Goal: Transaction & Acquisition: Purchase product/service

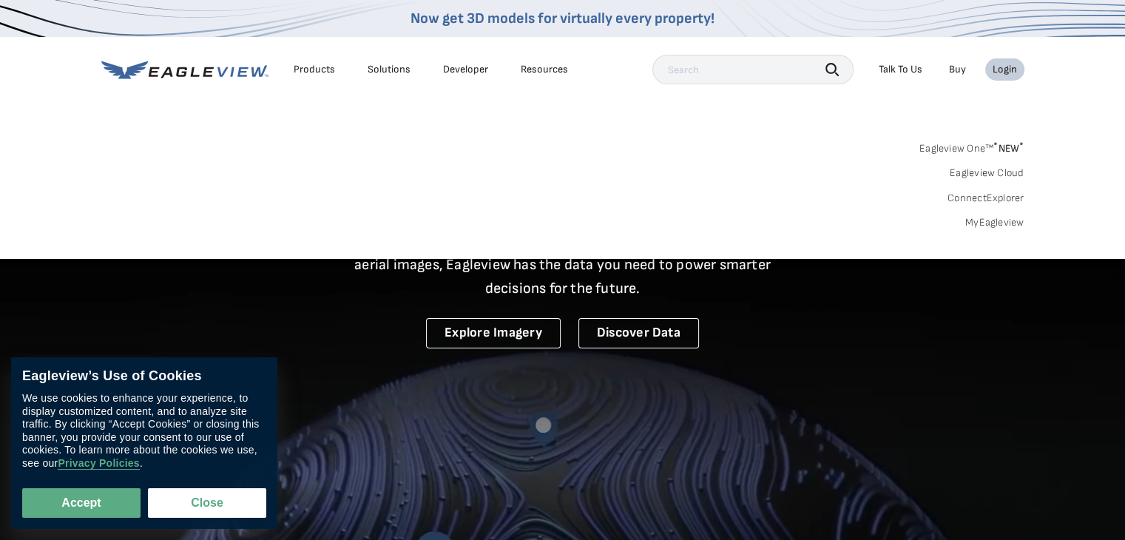
click at [1000, 64] on div "Login" at bounding box center [1005, 69] width 24 height 13
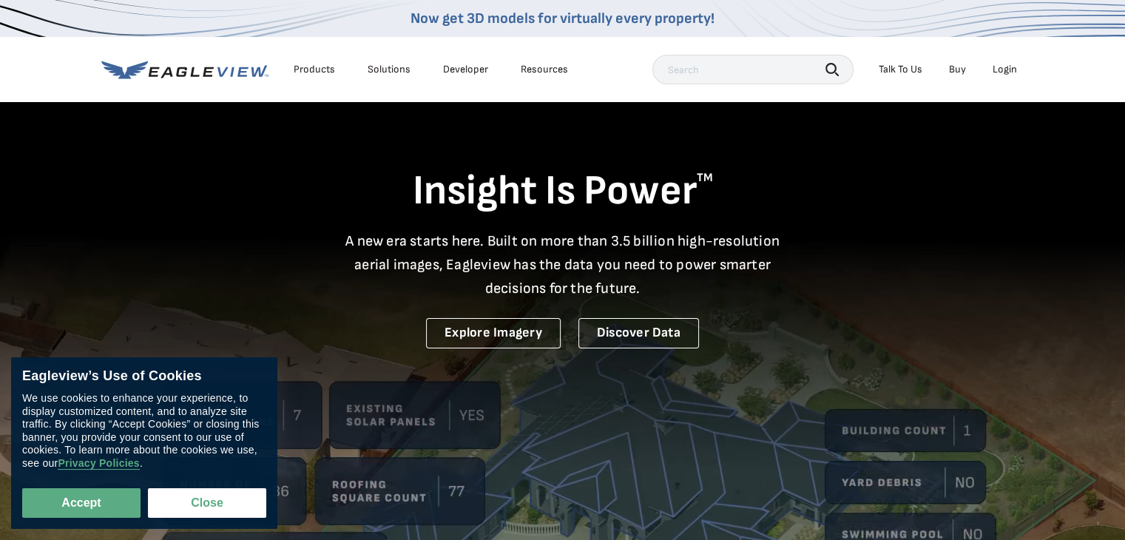
click at [1006, 69] on div "Login" at bounding box center [1005, 69] width 24 height 13
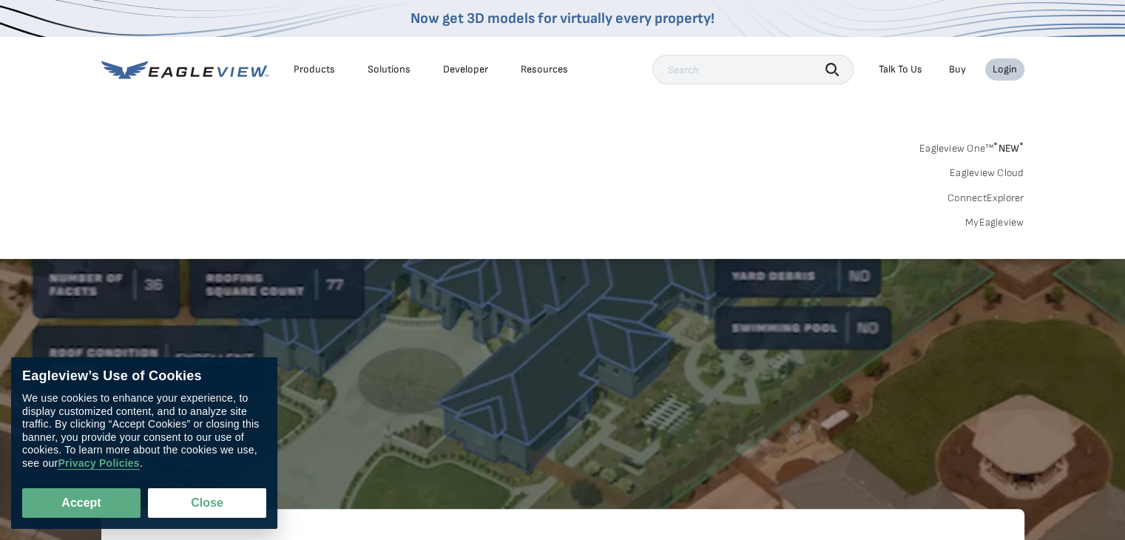
scroll to position [201, 0]
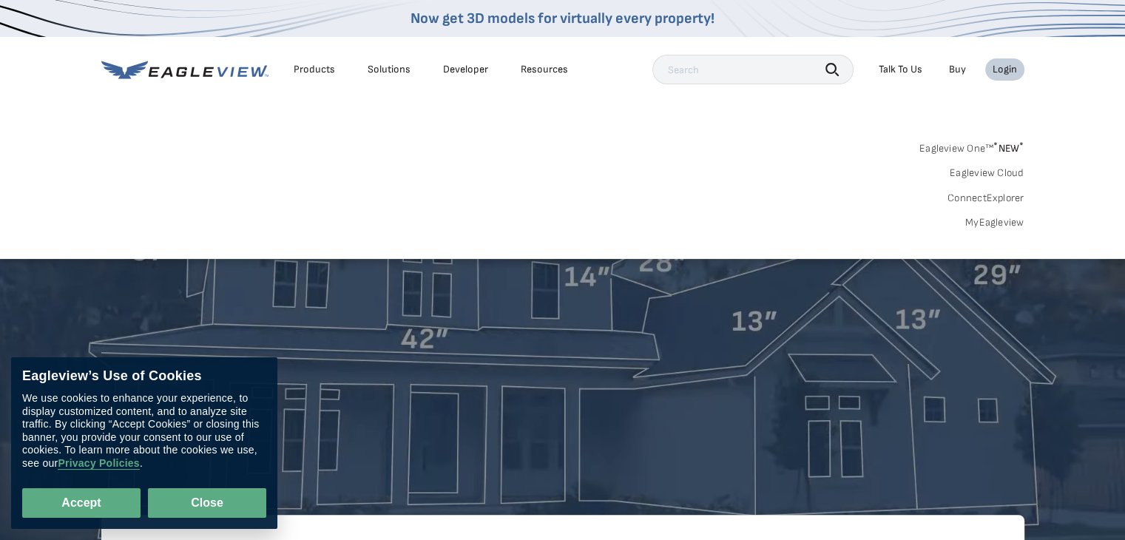
click at [203, 512] on button "Close" at bounding box center [207, 503] width 118 height 30
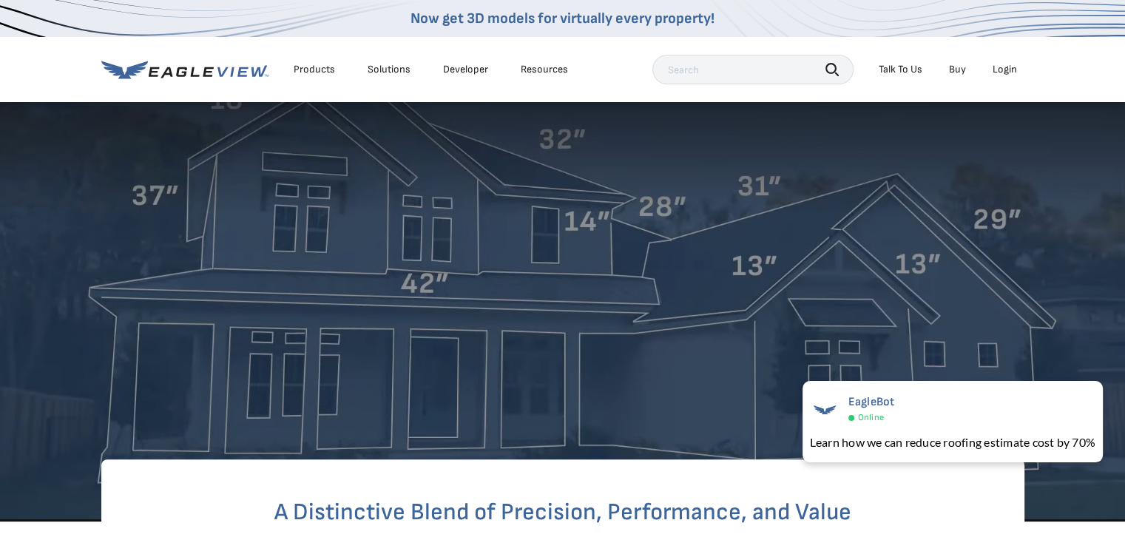
scroll to position [0, 0]
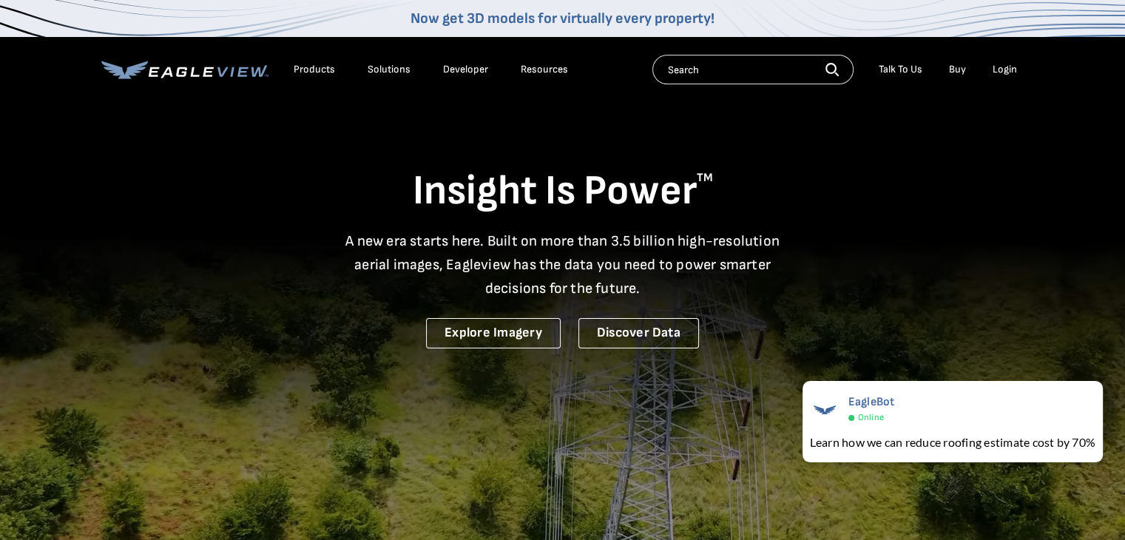
click at [1027, 304] on video at bounding box center [562, 389] width 1125 height 778
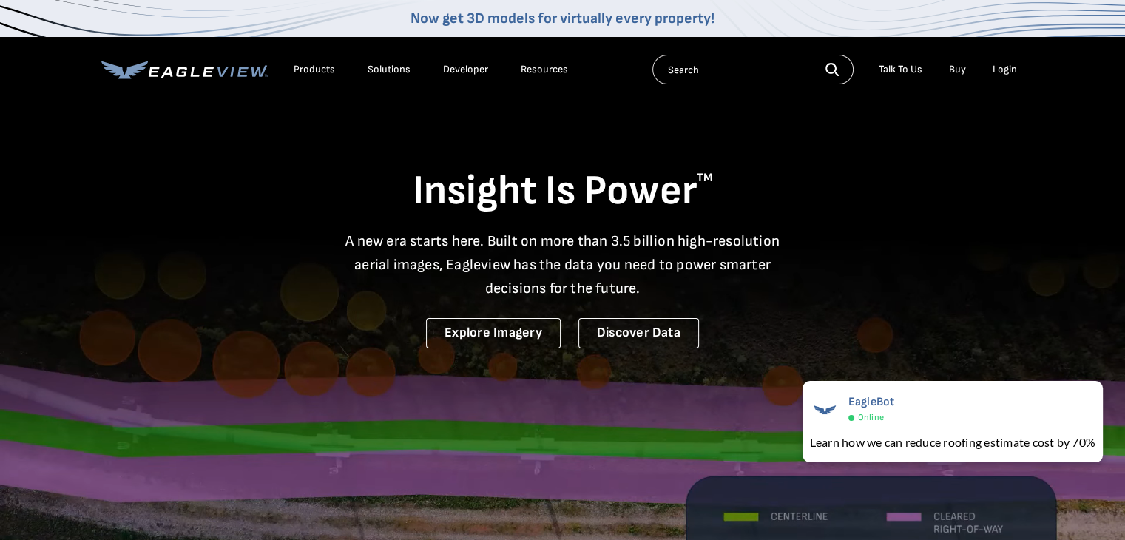
click at [1003, 64] on div "Login" at bounding box center [1005, 69] width 24 height 13
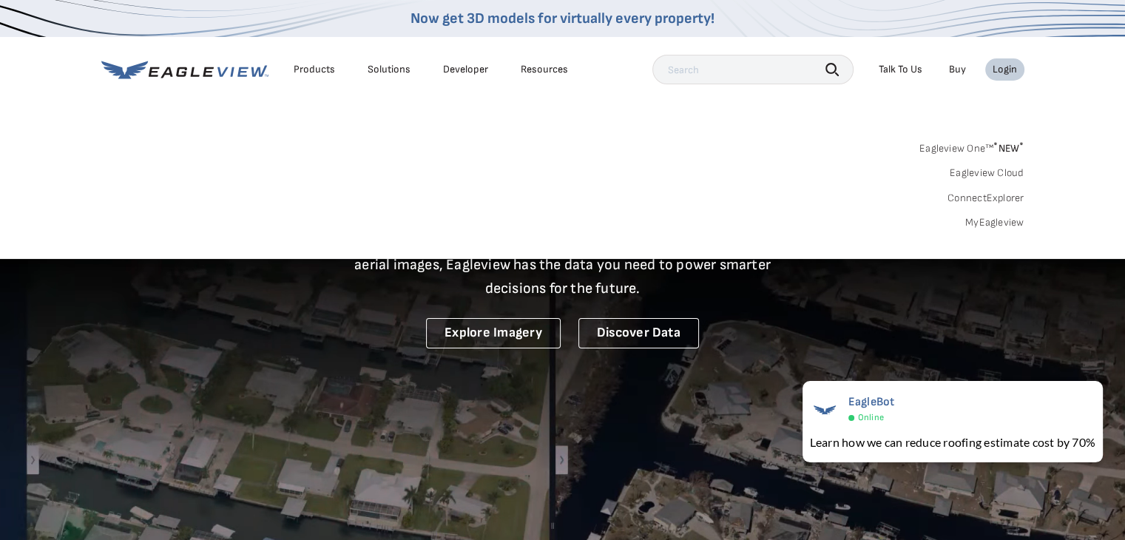
click at [996, 220] on link "MyEagleview" at bounding box center [995, 222] width 59 height 13
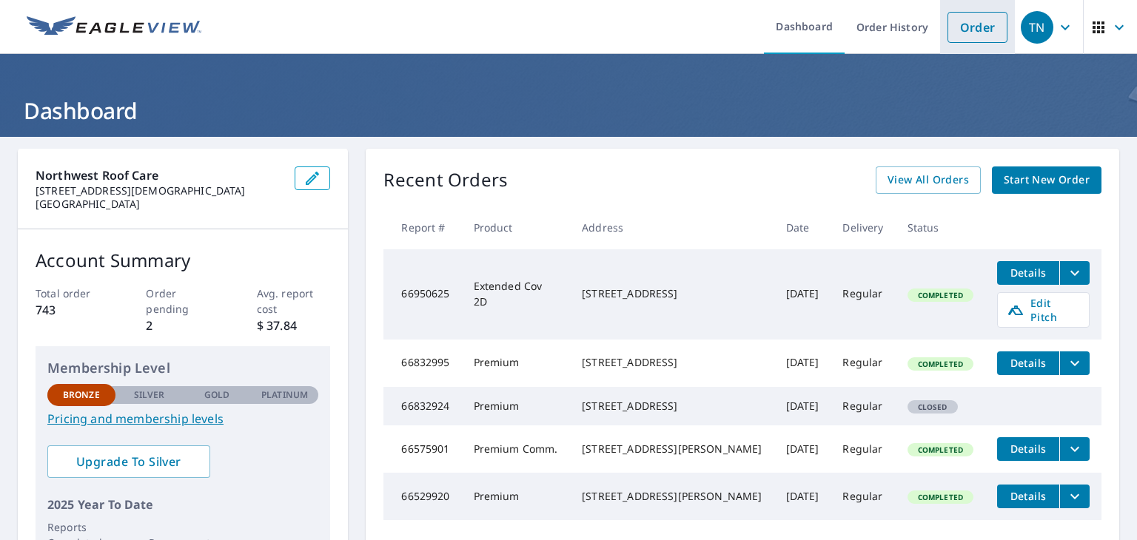
click at [974, 24] on link "Order" at bounding box center [977, 27] width 60 height 31
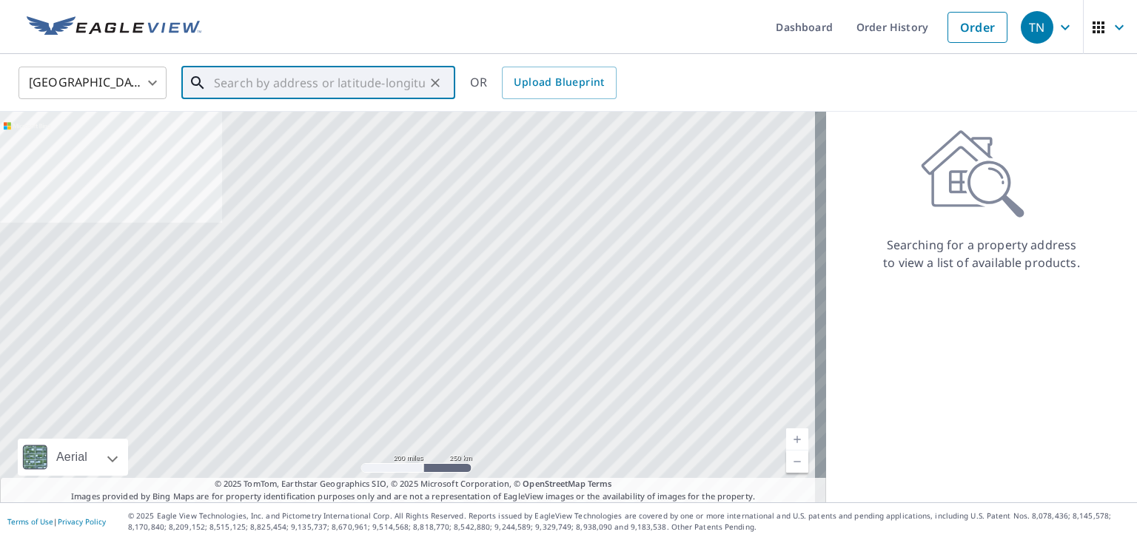
click at [244, 79] on input "text" at bounding box center [319, 82] width 211 height 41
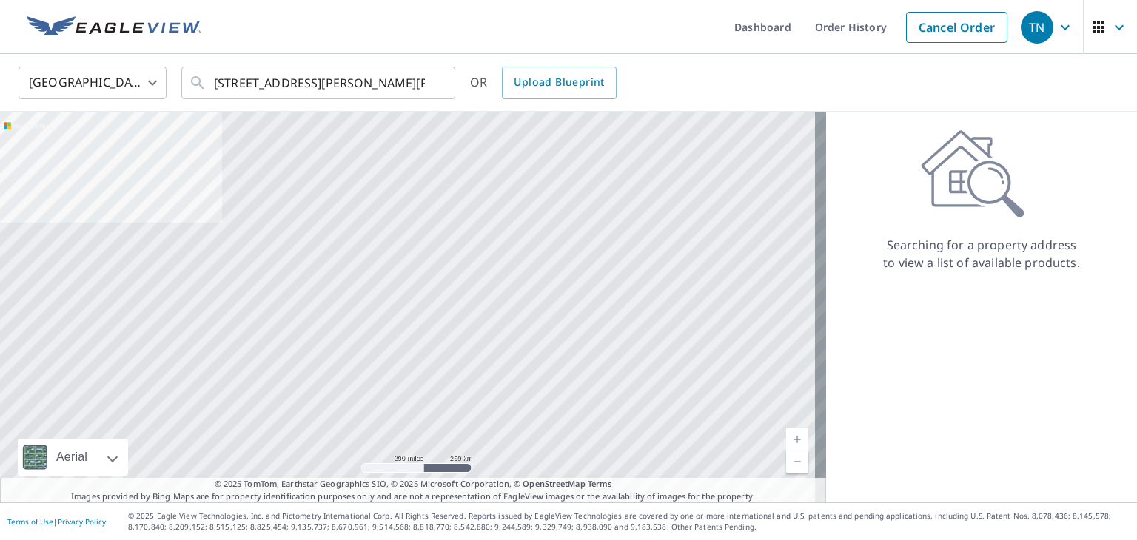
click at [857, 133] on div "Searching for a property address to view a list of available products." at bounding box center [981, 200] width 311 height 142
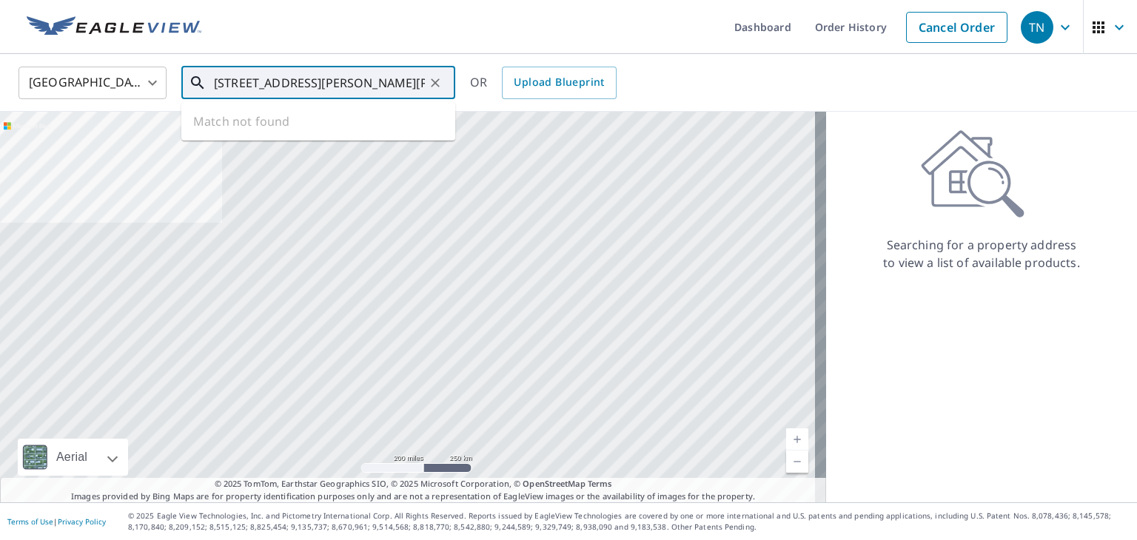
click at [306, 81] on input "8220 thomley rd stanwood wa 98292" at bounding box center [319, 82] width 211 height 41
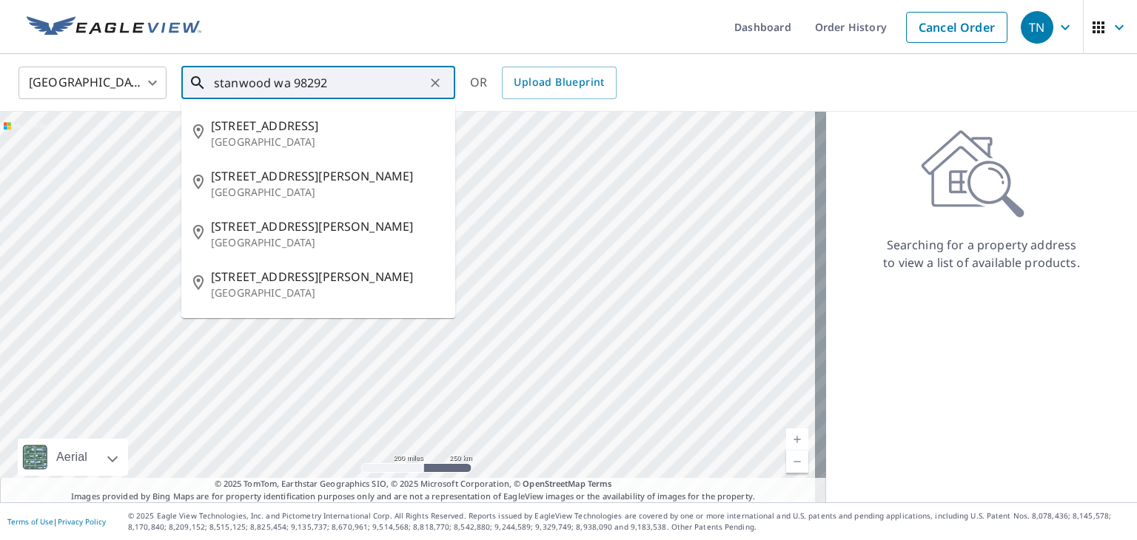
click at [350, 79] on input "stanwood wa 98292" at bounding box center [319, 82] width 211 height 41
type input "s"
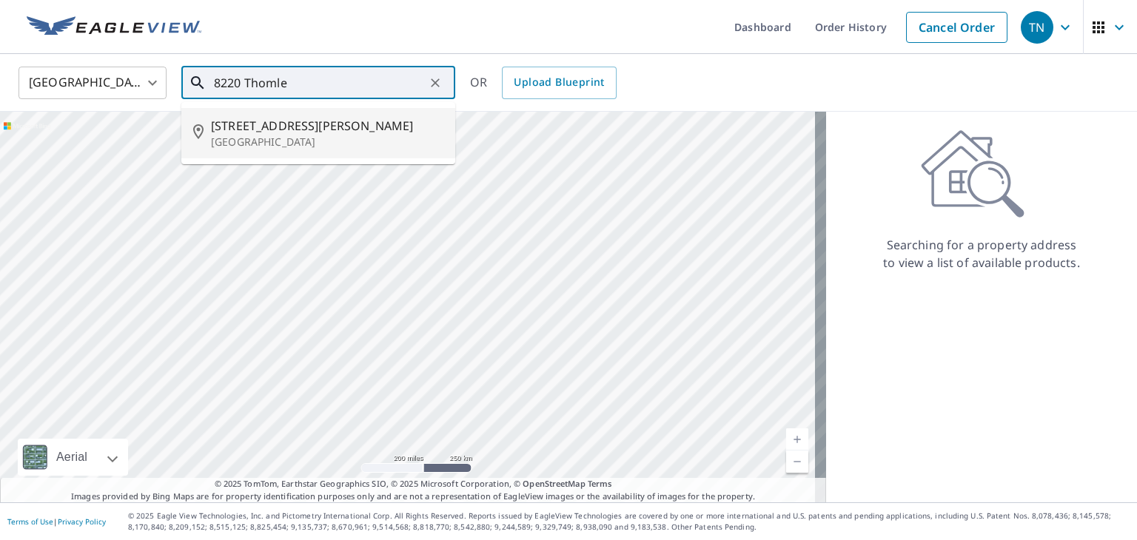
click at [257, 135] on p "Stanwood, WA 98292" at bounding box center [327, 142] width 232 height 15
type input "8220 Thomle Rd Stanwood, WA 98292"
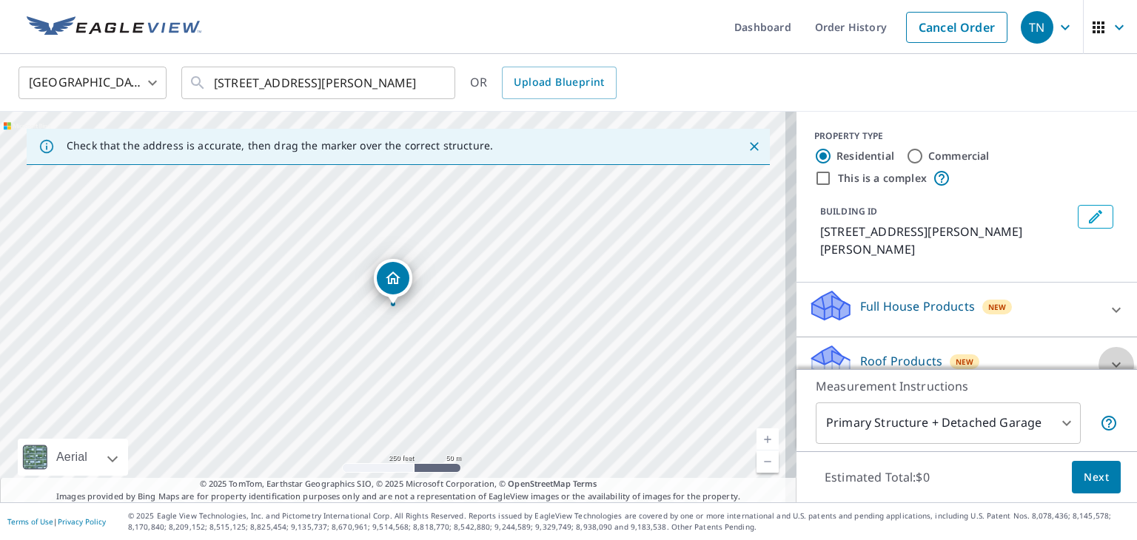
click at [1107, 356] on icon at bounding box center [1116, 365] width 18 height 18
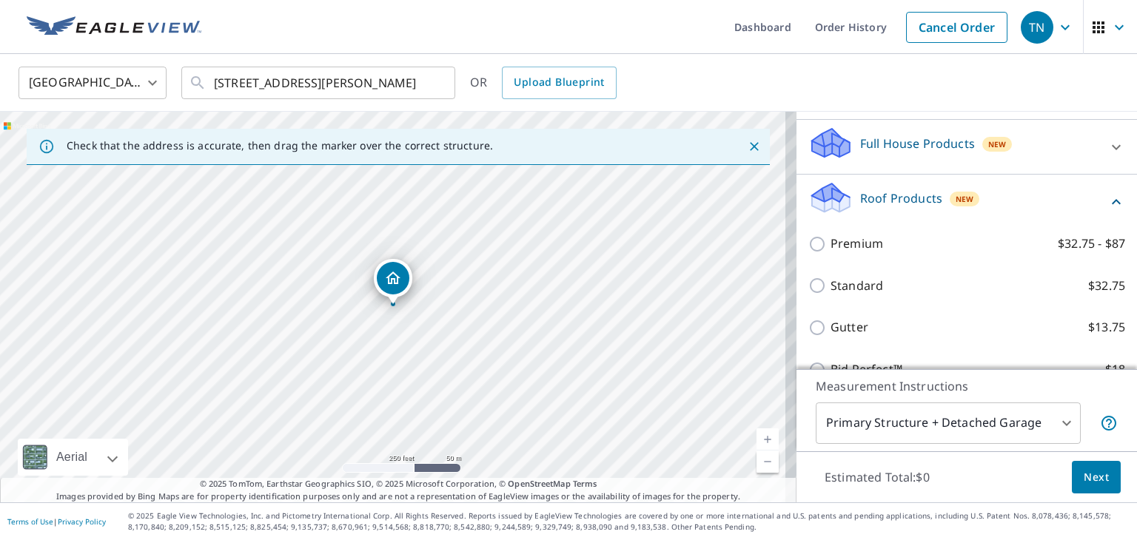
scroll to position [158, 0]
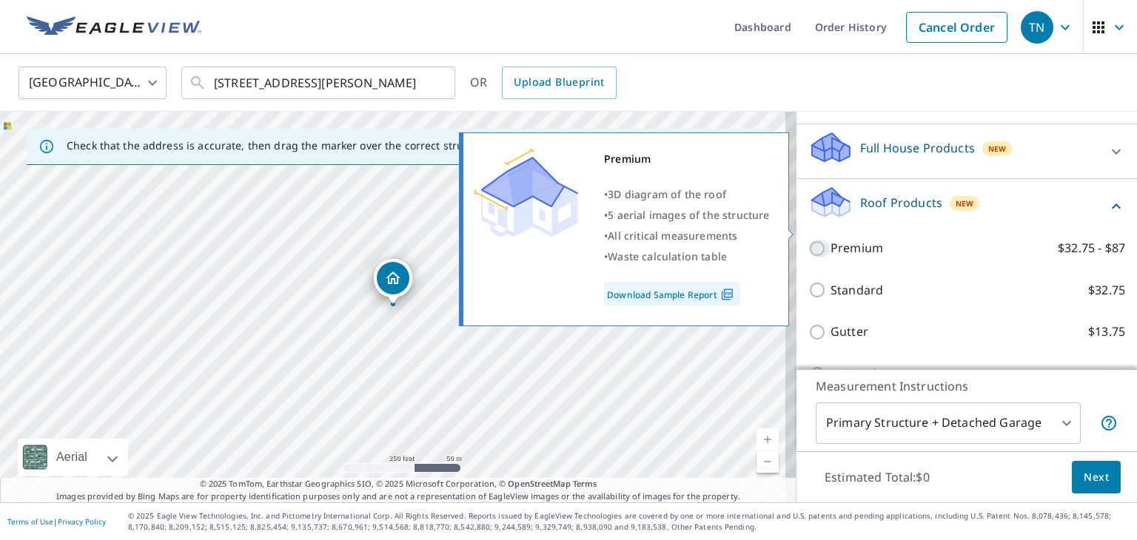
click at [808, 240] on input "Premium $32.75 - $87" at bounding box center [819, 249] width 22 height 18
checkbox input "true"
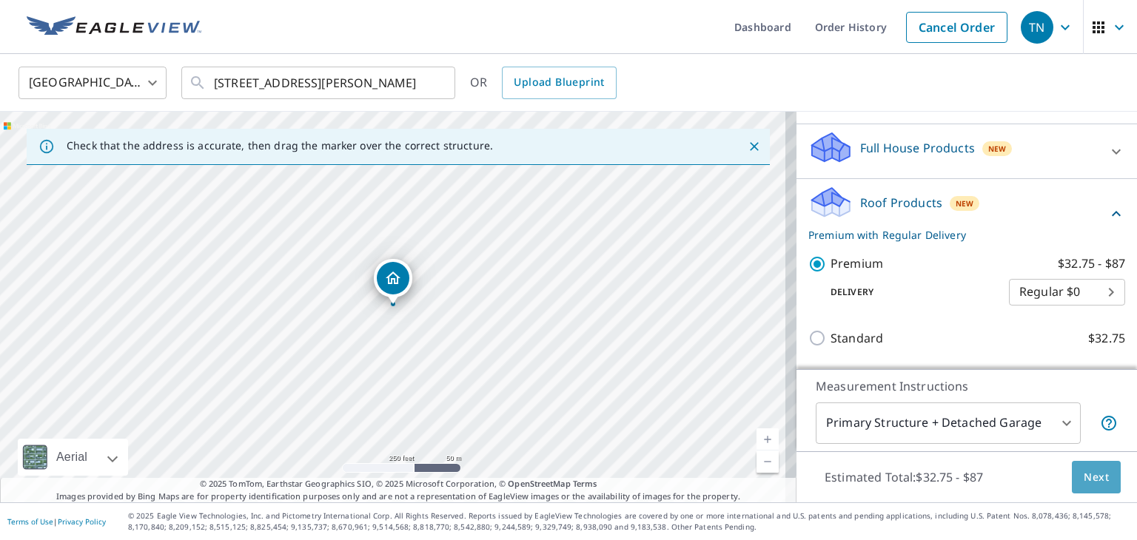
click at [1086, 473] on span "Next" at bounding box center [1095, 477] width 25 height 18
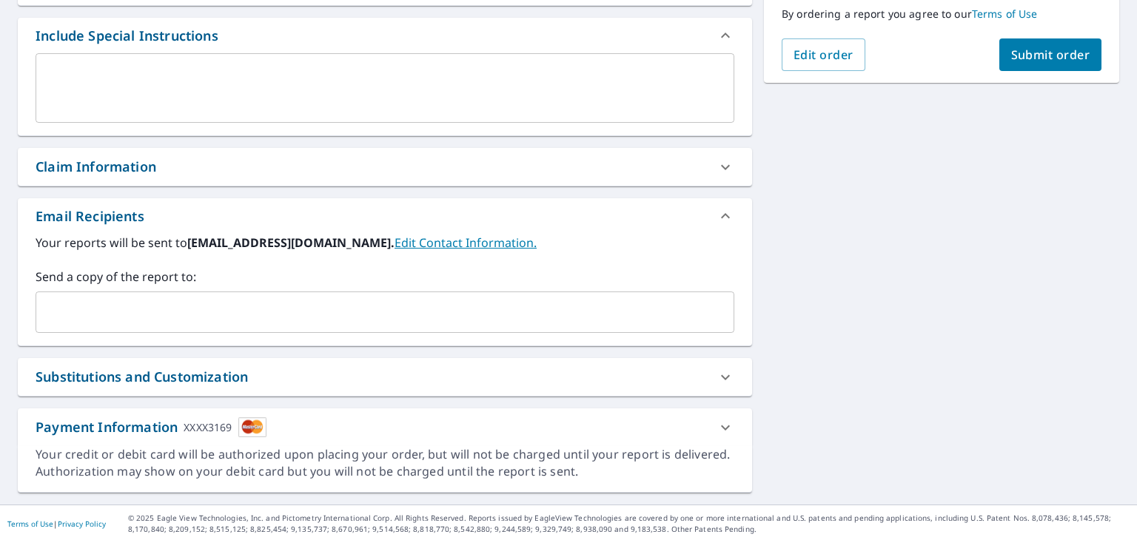
scroll to position [388, 0]
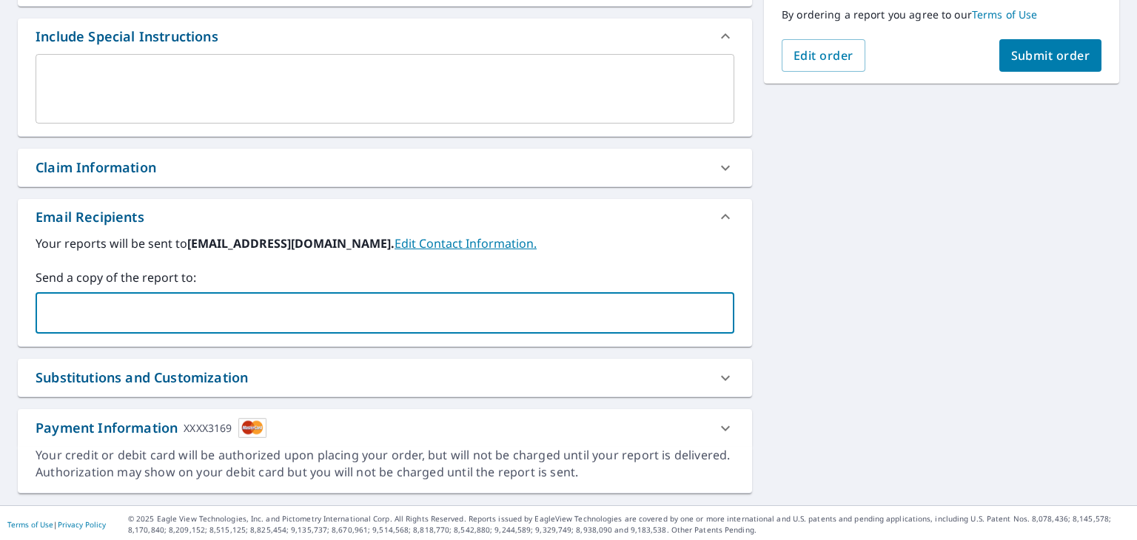
click at [64, 317] on input "text" at bounding box center [373, 313] width 663 height 28
type input "nwroof@hotmail.com"
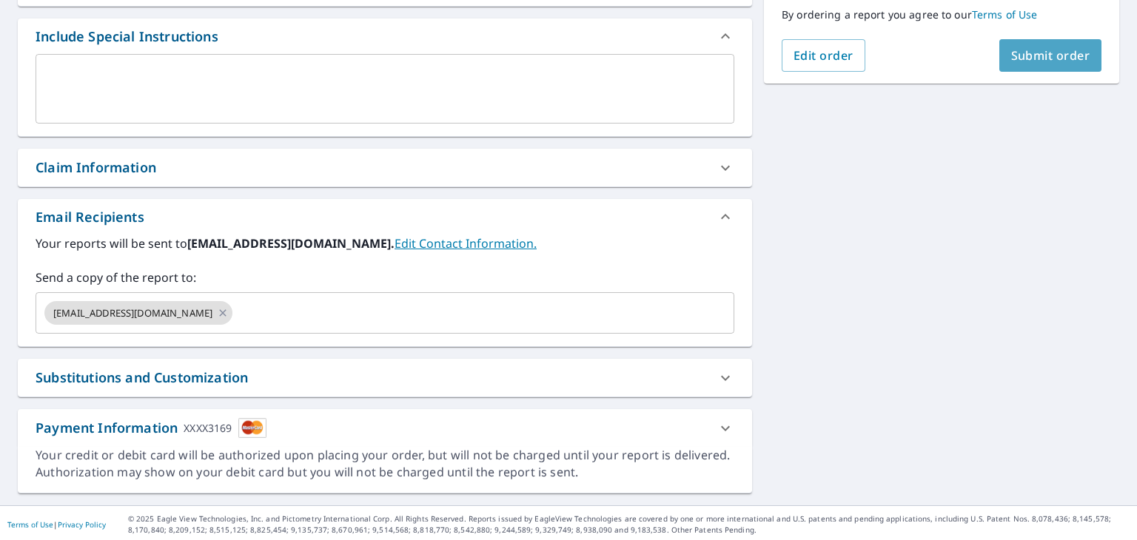
click at [1030, 54] on span "Submit order" at bounding box center [1050, 55] width 79 height 16
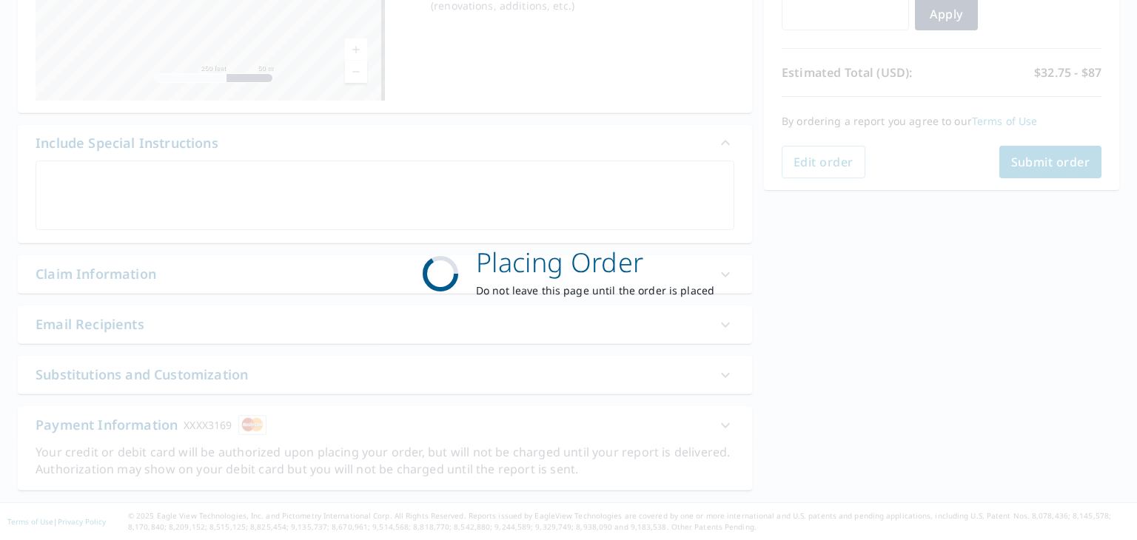
scroll to position [281, 0]
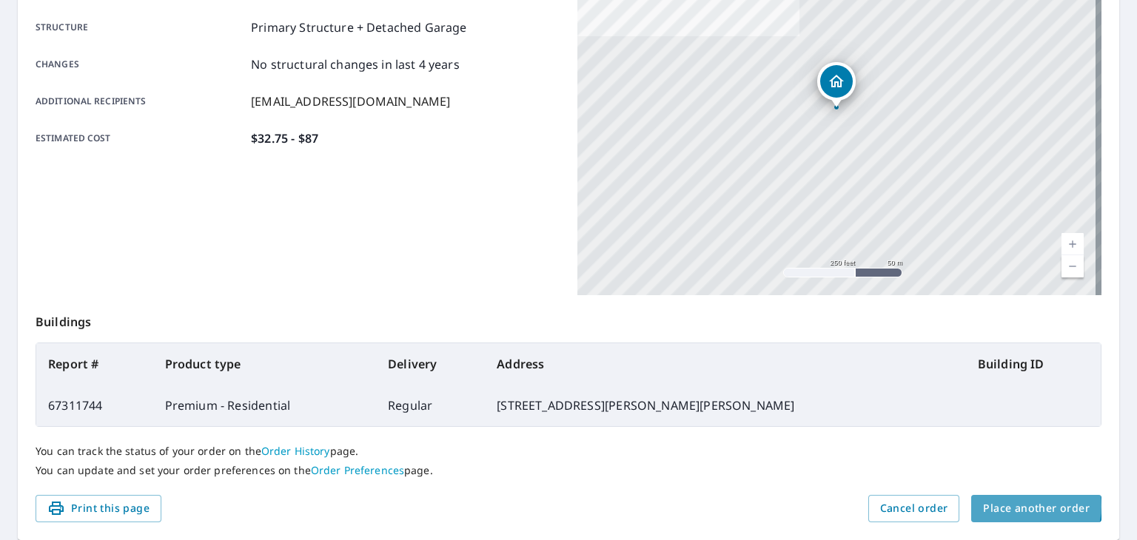
click at [1020, 506] on span "Place another order" at bounding box center [1036, 508] width 107 height 18
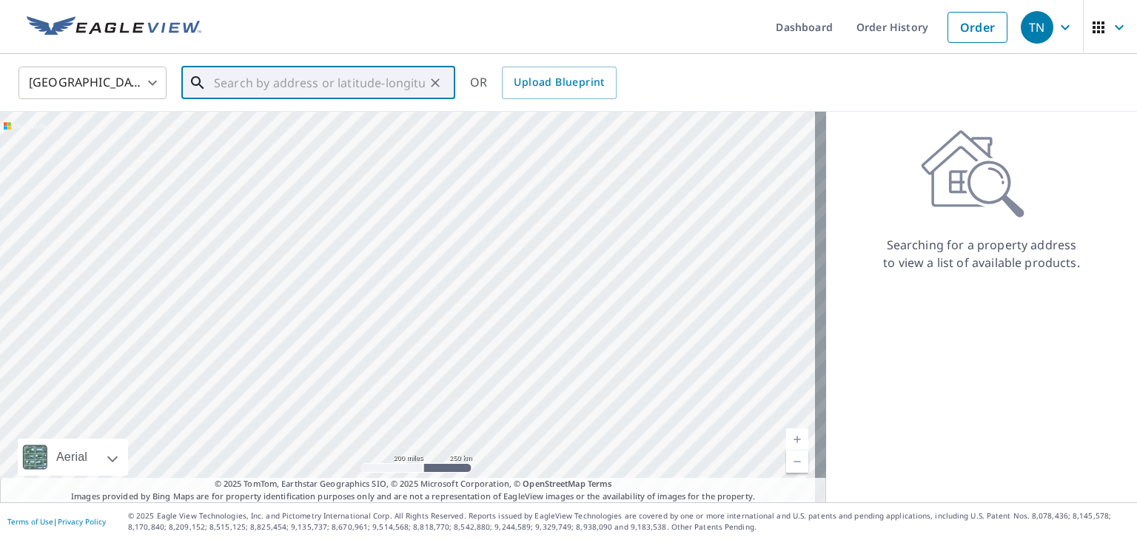
click at [231, 81] on input "text" at bounding box center [319, 82] width 211 height 41
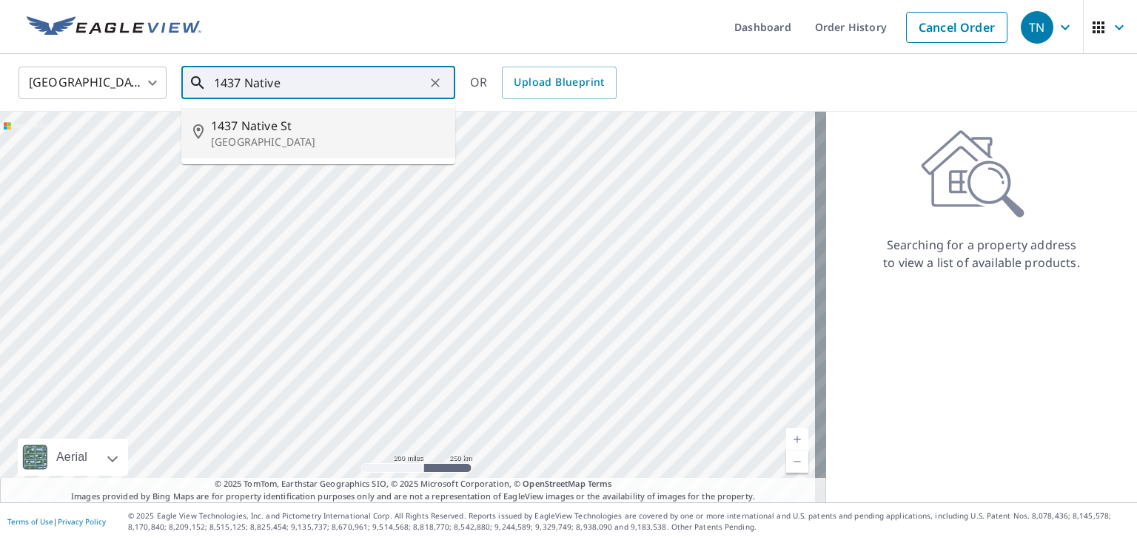
click at [318, 132] on span "1437 Native St" at bounding box center [327, 126] width 232 height 18
type input "1437 Native St Oak Harbor, WA 98277"
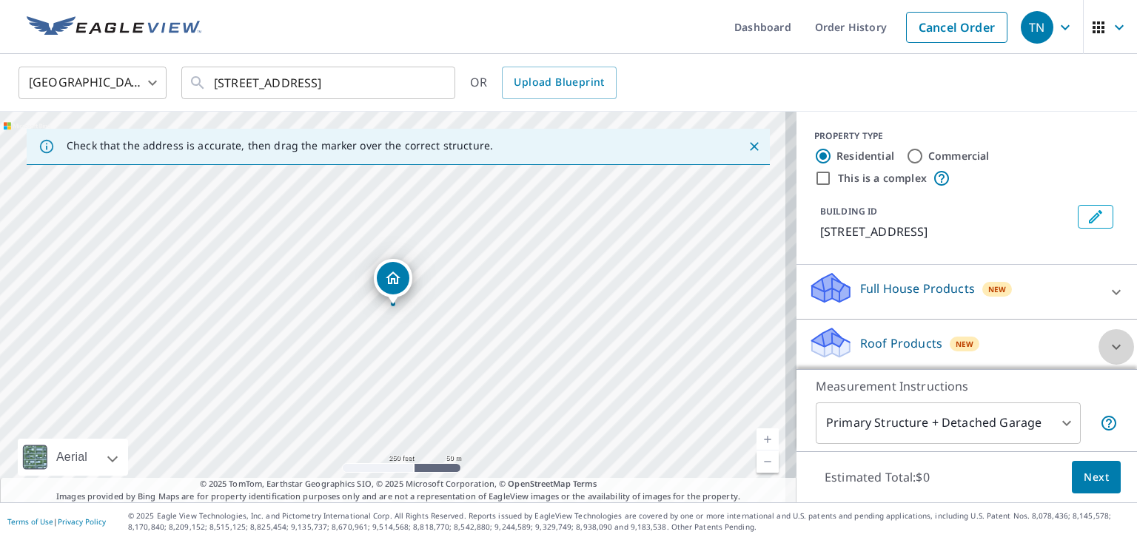
click at [1107, 345] on icon at bounding box center [1116, 347] width 18 height 18
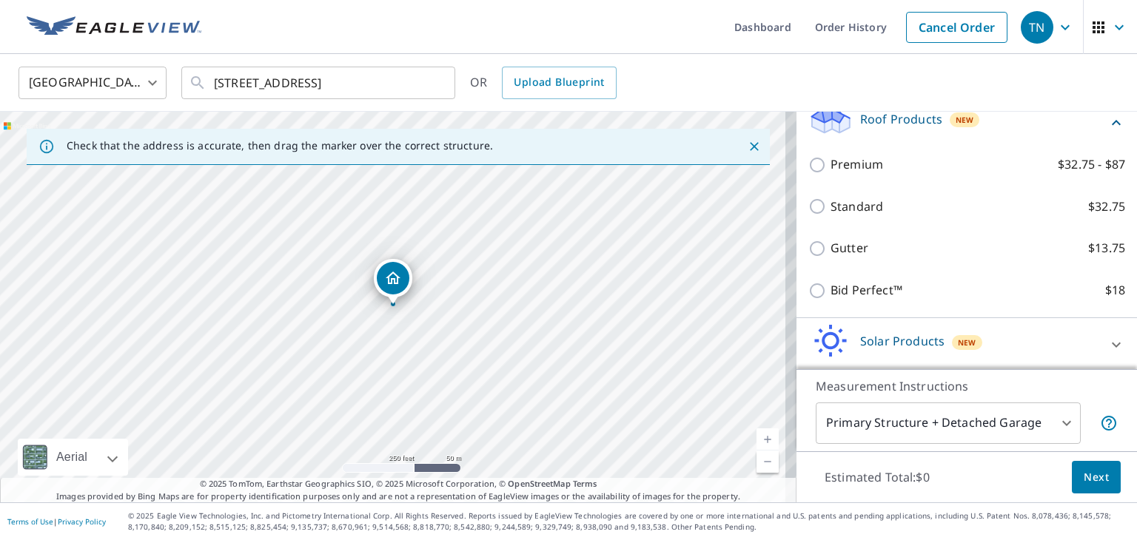
click at [808, 151] on div "Premium $32.75 - $87" at bounding box center [966, 165] width 317 height 42
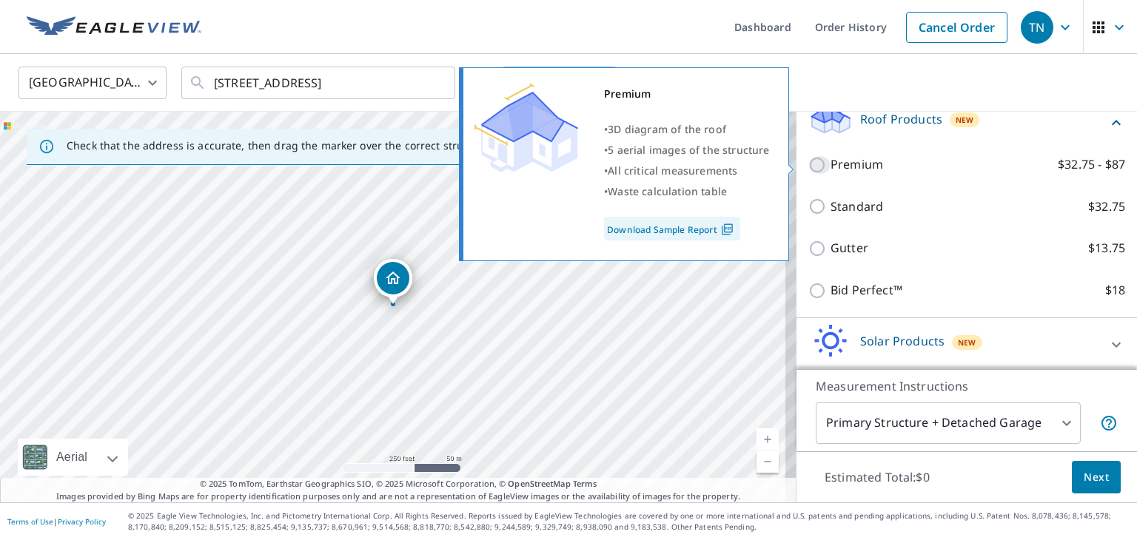
click at [808, 161] on input "Premium $32.75 - $87" at bounding box center [819, 165] width 22 height 18
checkbox input "true"
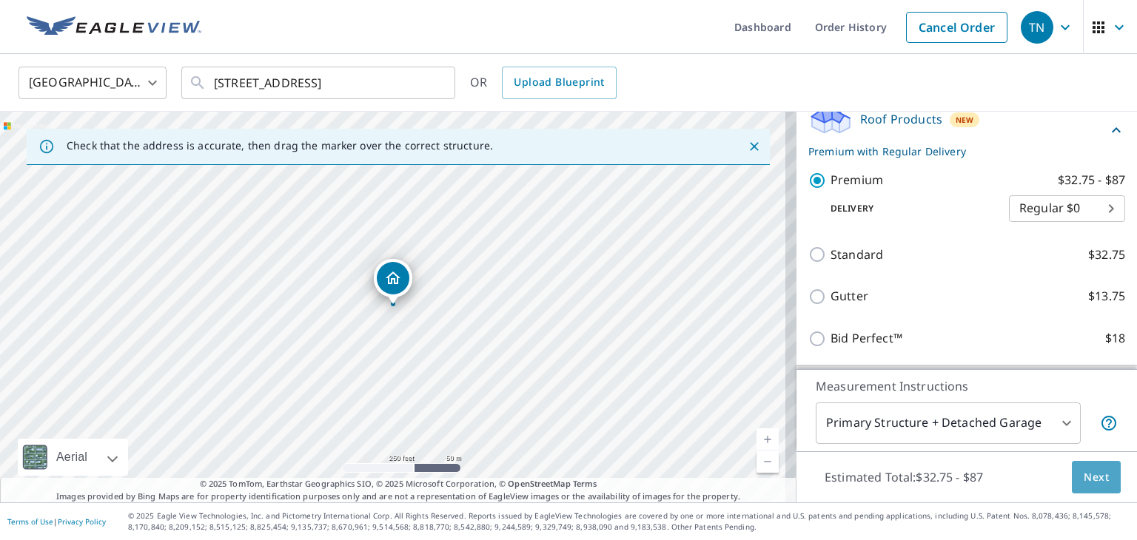
click at [1083, 468] on span "Next" at bounding box center [1095, 477] width 25 height 18
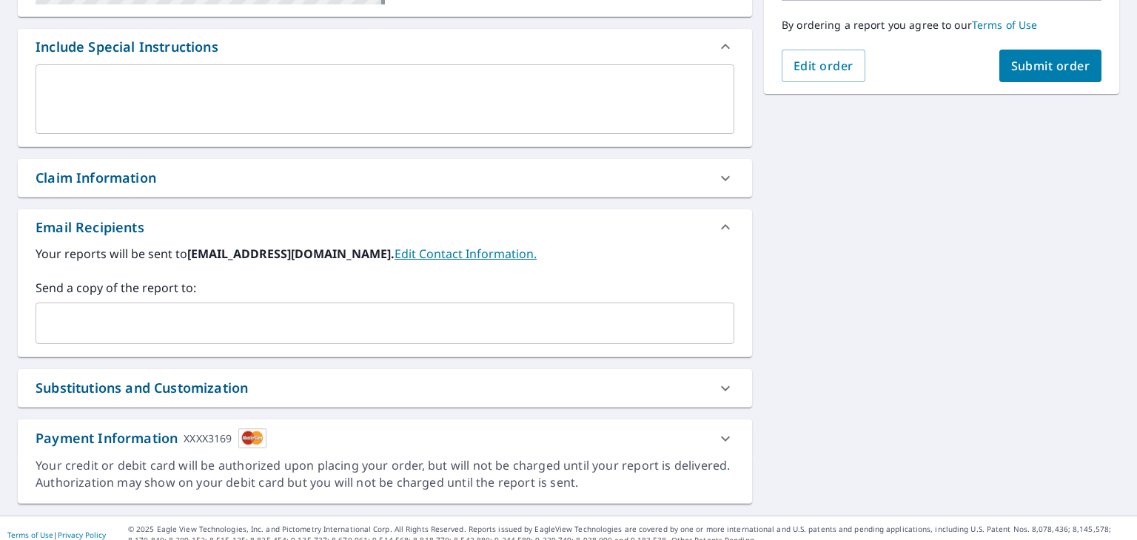
scroll to position [391, 0]
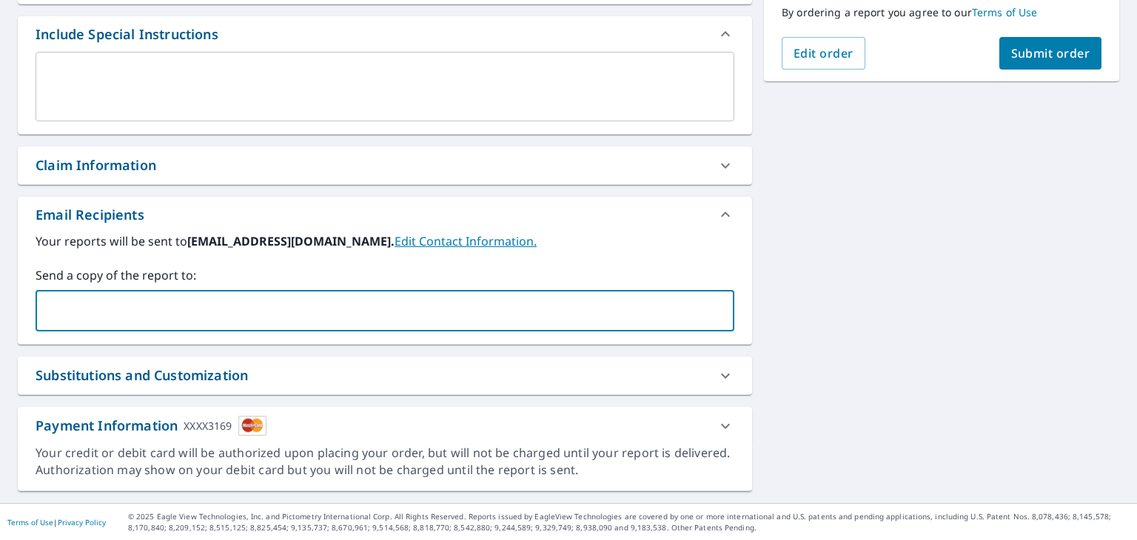
click at [172, 320] on input "text" at bounding box center [373, 311] width 663 height 28
type input "nwroof@hotmail.com"
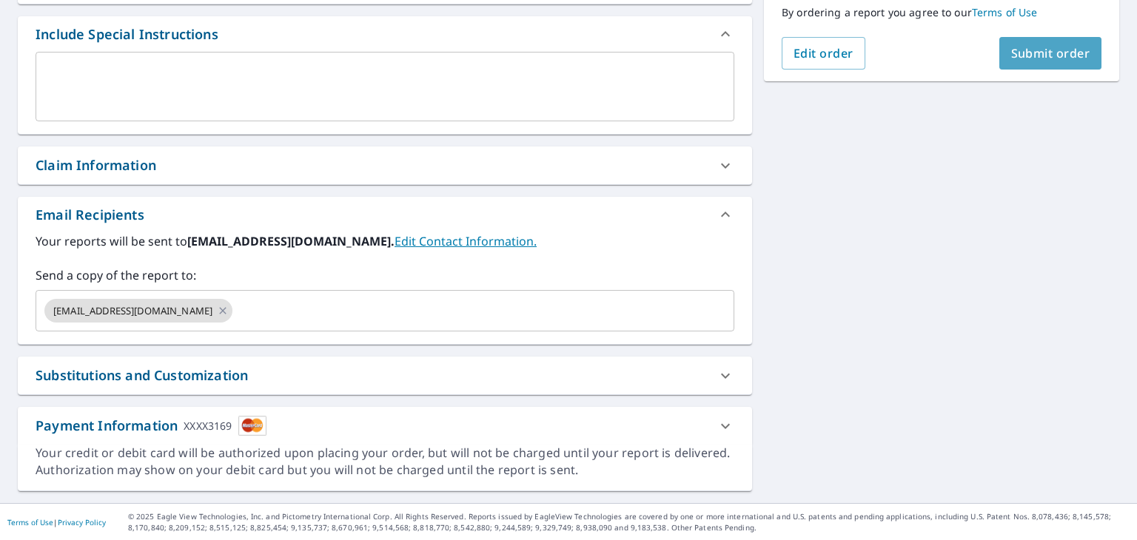
click at [1058, 55] on span "Submit order" at bounding box center [1050, 53] width 79 height 16
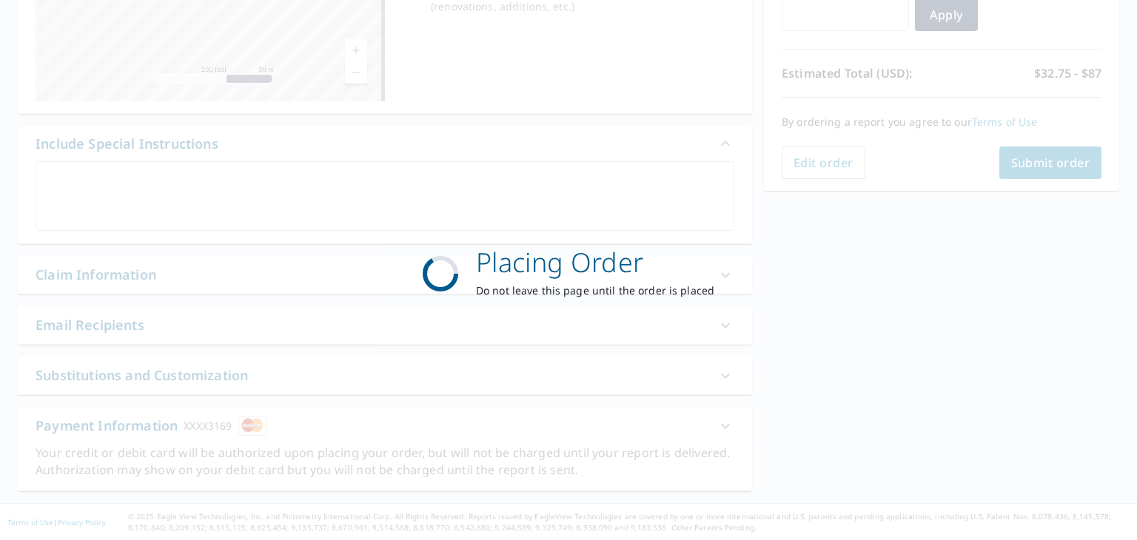
scroll to position [281, 0]
